Goal: Task Accomplishment & Management: Manage account settings

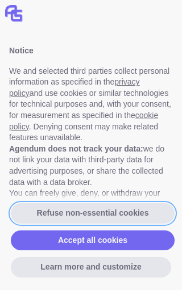
click at [133, 211] on button "Refuse non-essential cookies" at bounding box center [93, 213] width 164 height 20
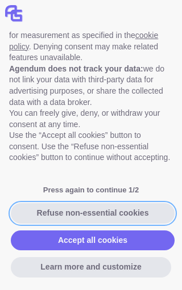
click at [118, 215] on button "Refuse non-essential cookies" at bounding box center [93, 213] width 164 height 20
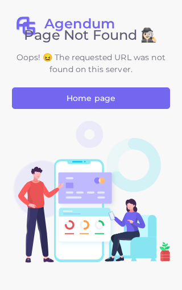
click at [142, 101] on link "Home page" at bounding box center [91, 98] width 158 height 22
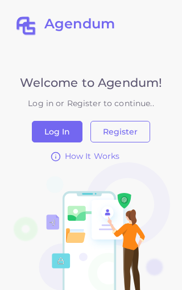
click at [62, 128] on button "Log In" at bounding box center [57, 132] width 51 height 22
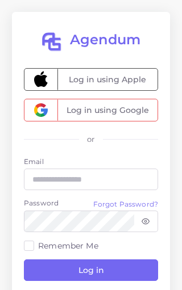
click at [128, 111] on span "Log in using Google" at bounding box center [107, 110] width 100 height 22
